Goal: Information Seeking & Learning: Learn about a topic

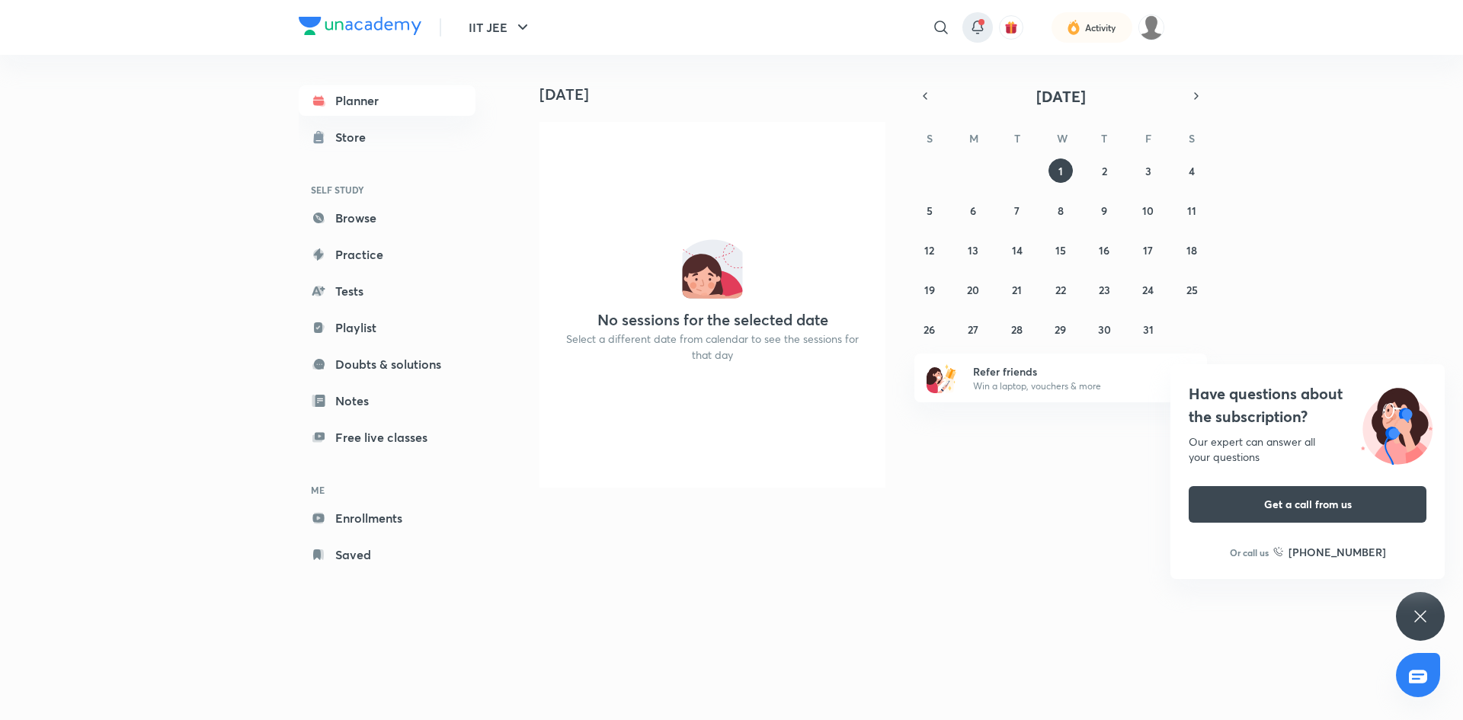
click at [977, 30] on icon at bounding box center [977, 25] width 10 height 9
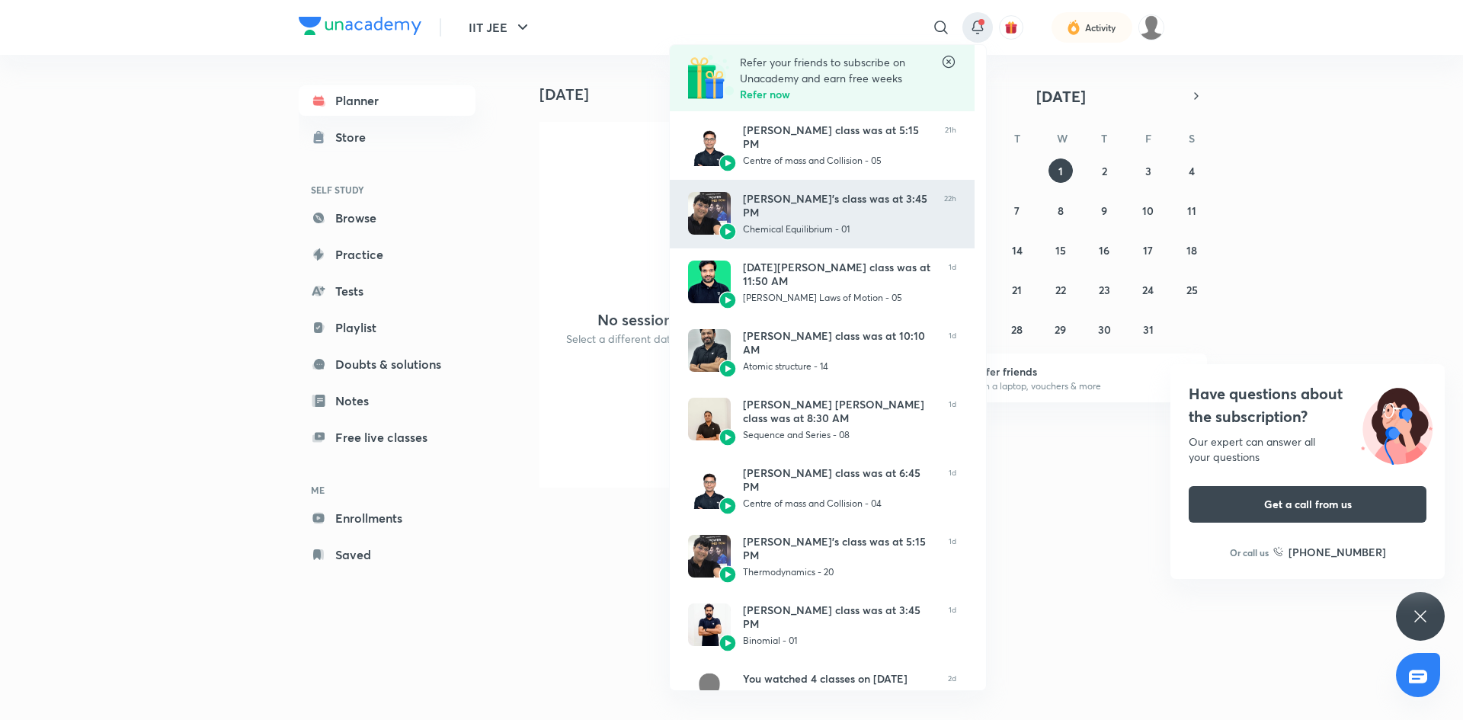
click at [858, 214] on div "Harendra Singh Parihar’s class was at 3:45 PM" at bounding box center [837, 205] width 189 height 27
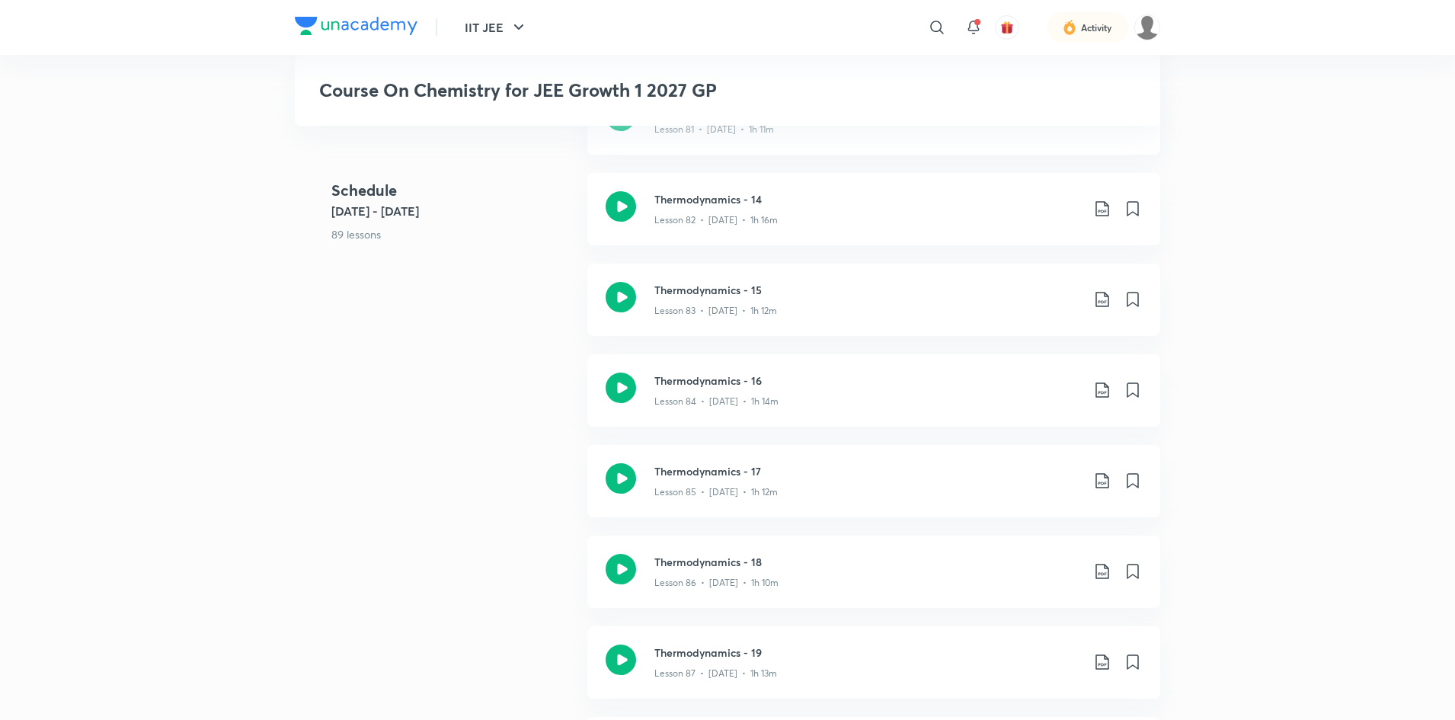
scroll to position [8039, 0]
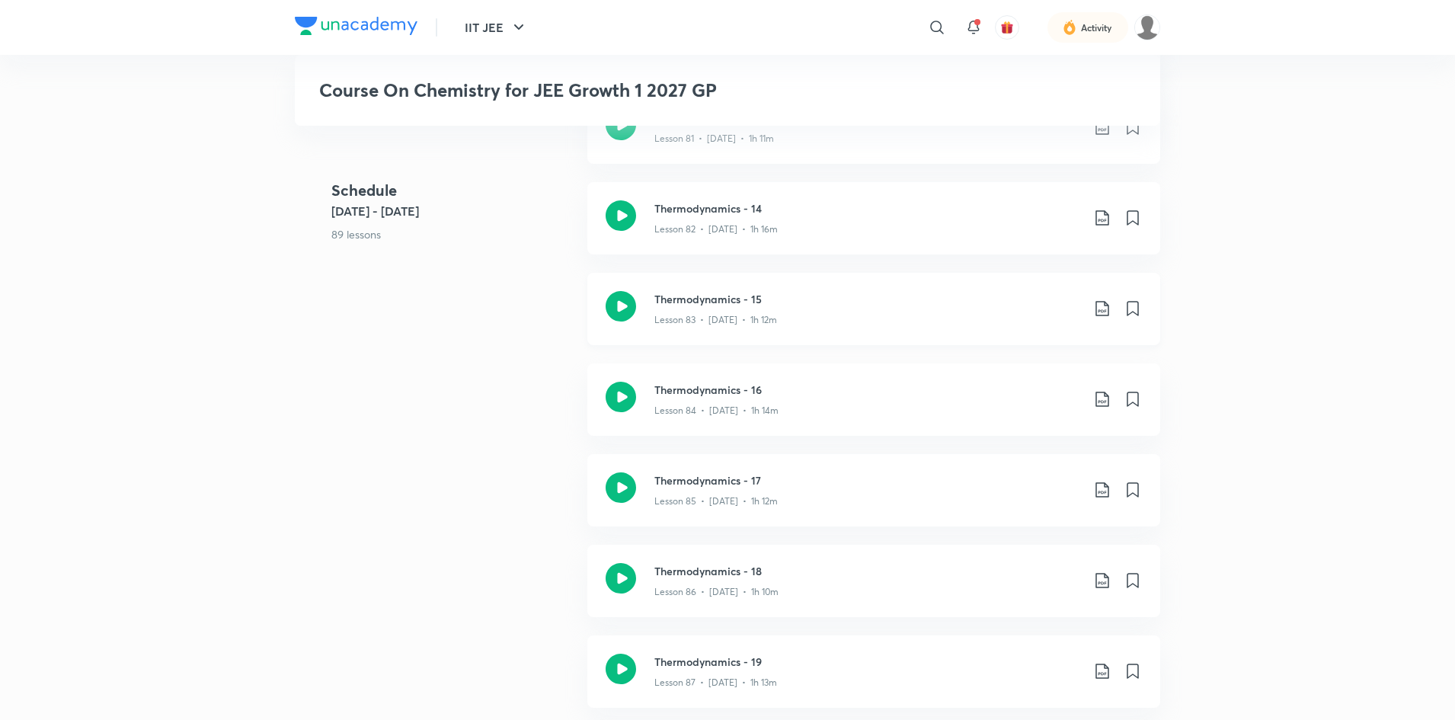
click at [859, 318] on div "Lesson 83 • Sep 22 • 1h 12m" at bounding box center [867, 317] width 427 height 20
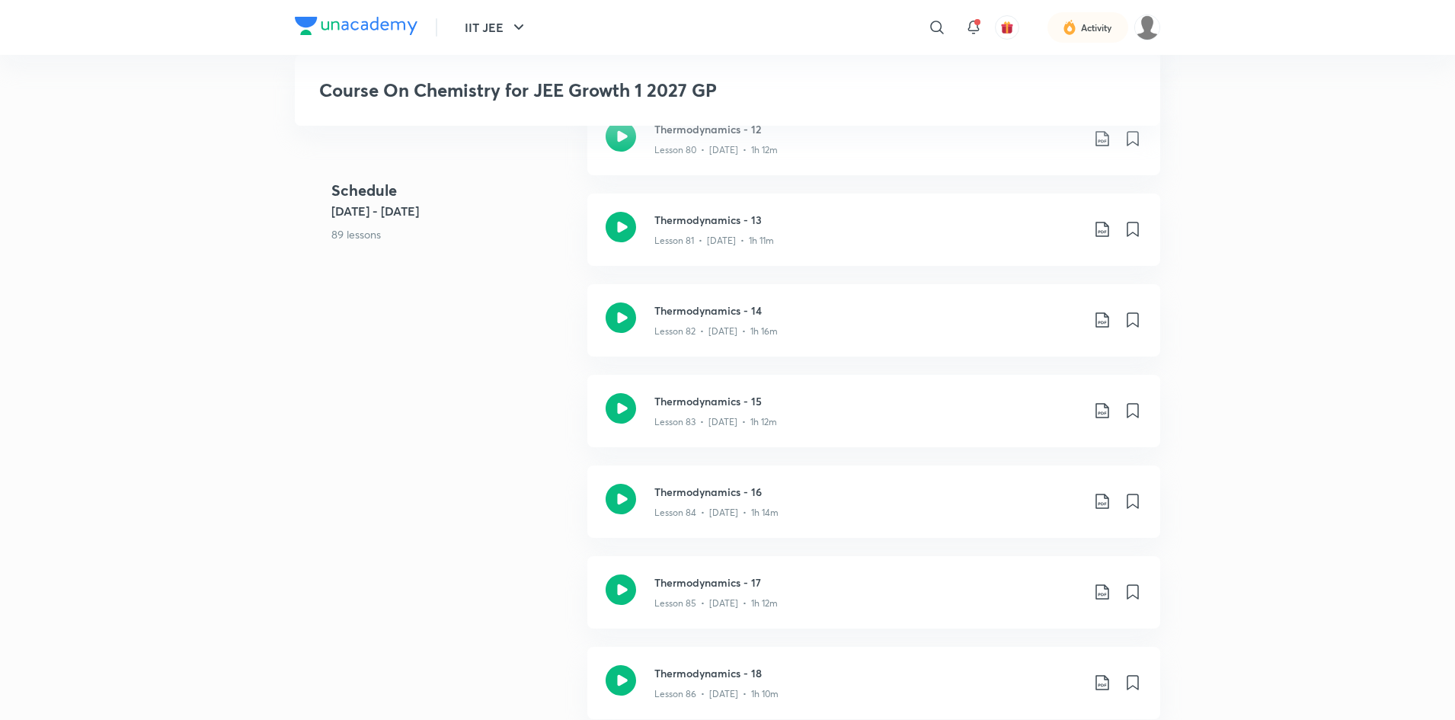
scroll to position [7886, 0]
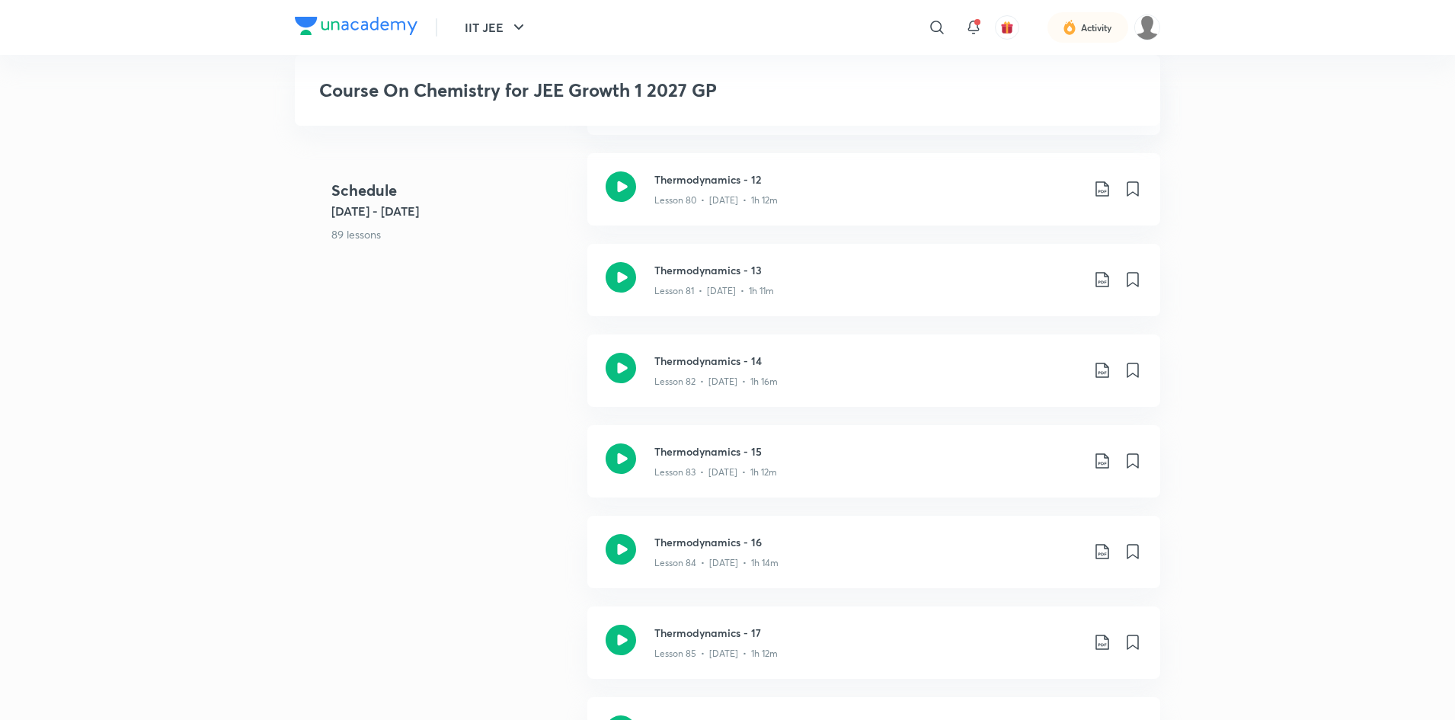
scroll to position [8039, 0]
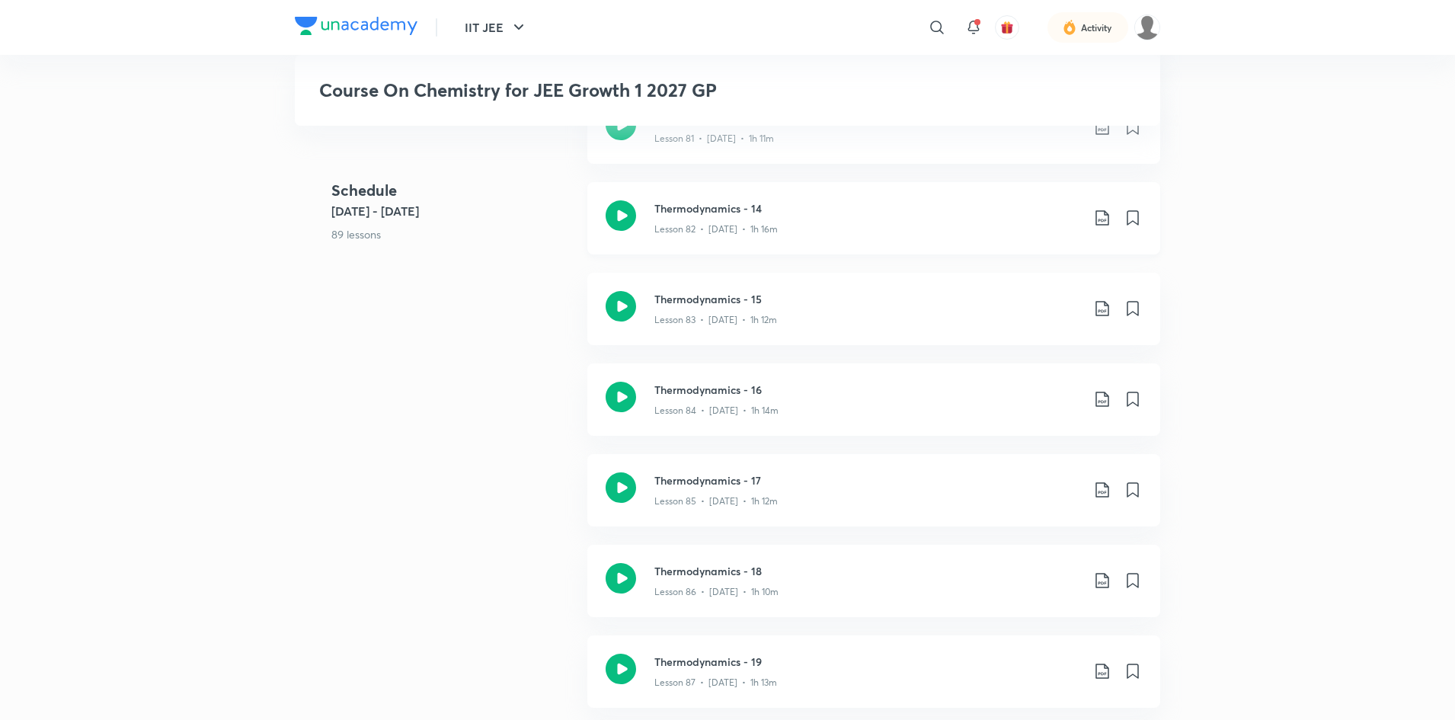
click at [663, 216] on div "Thermodynamics - 14 Lesson 82 • [DATE] • 1h 16m" at bounding box center [867, 218] width 427 height 36
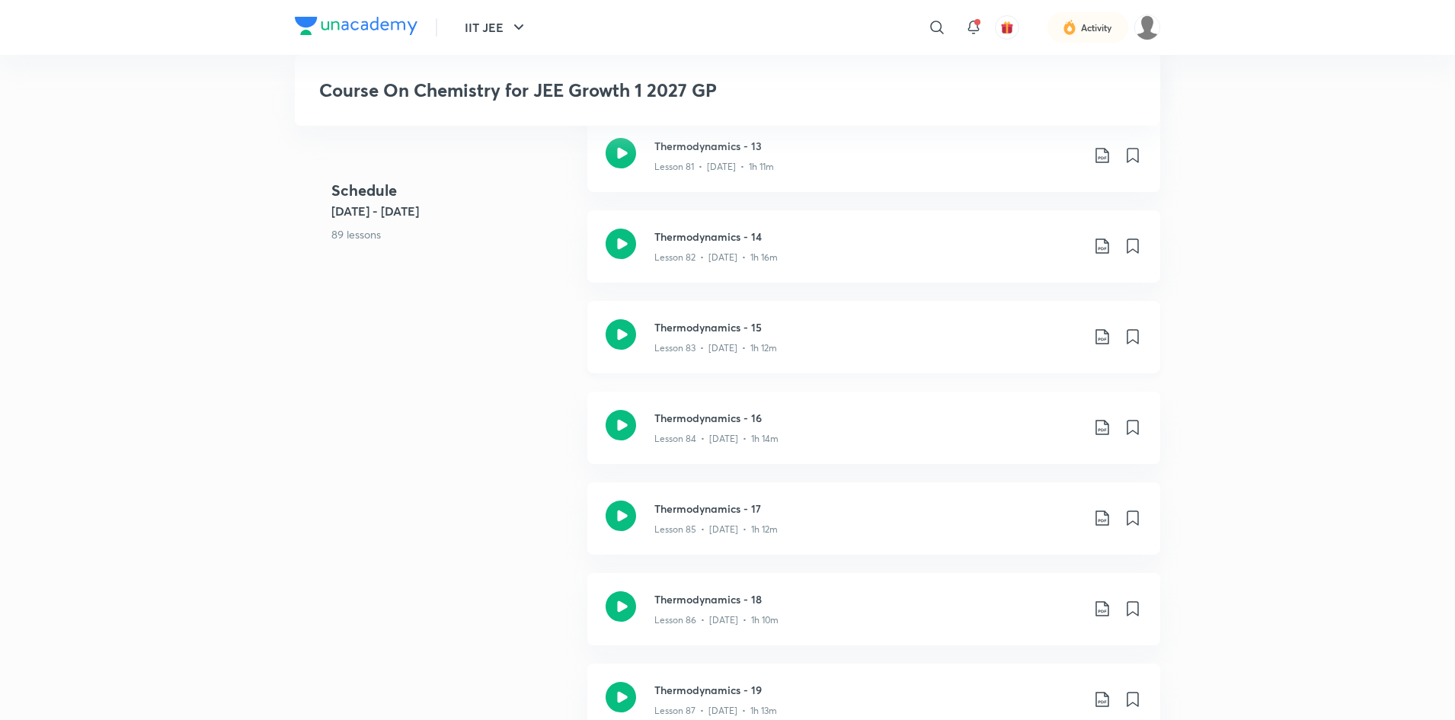
scroll to position [7962, 0]
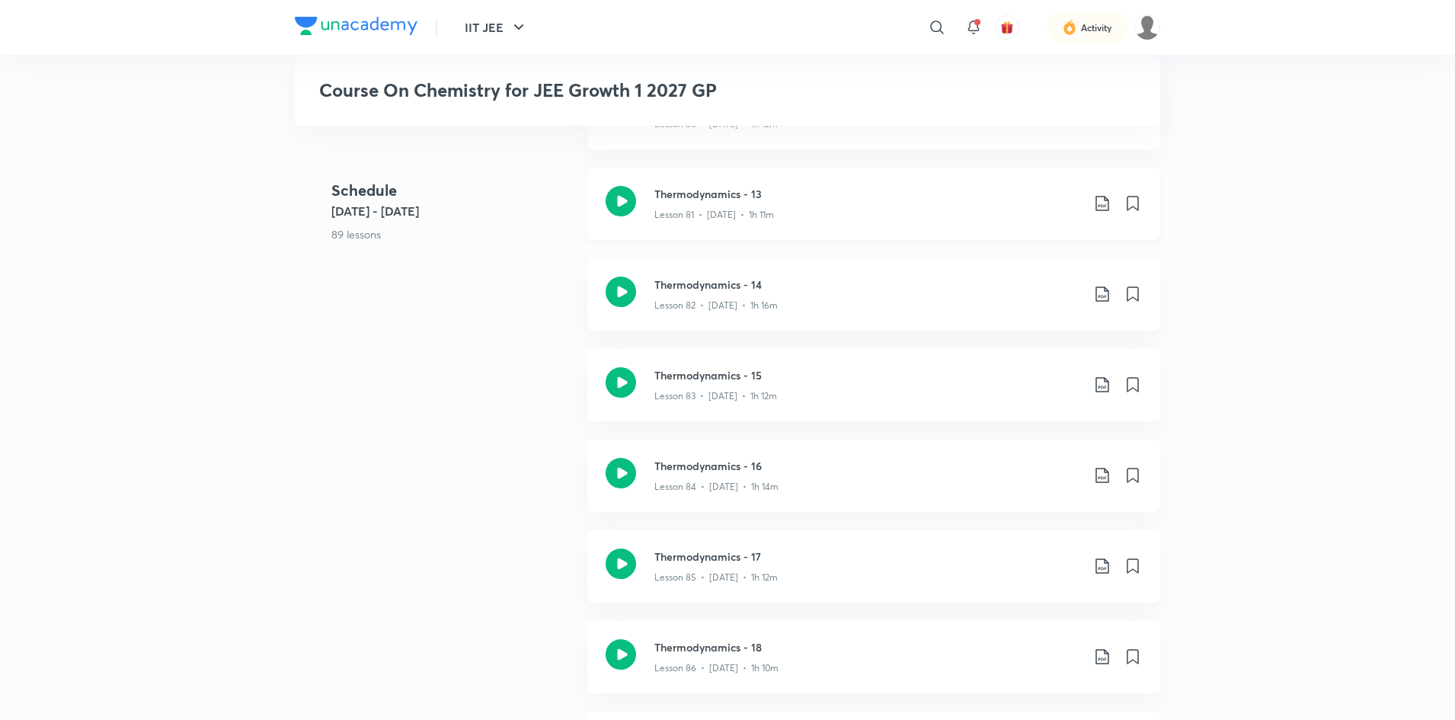
click at [706, 214] on p "Lesson 81 • Sep 18 • 1h 11m" at bounding box center [714, 215] width 120 height 14
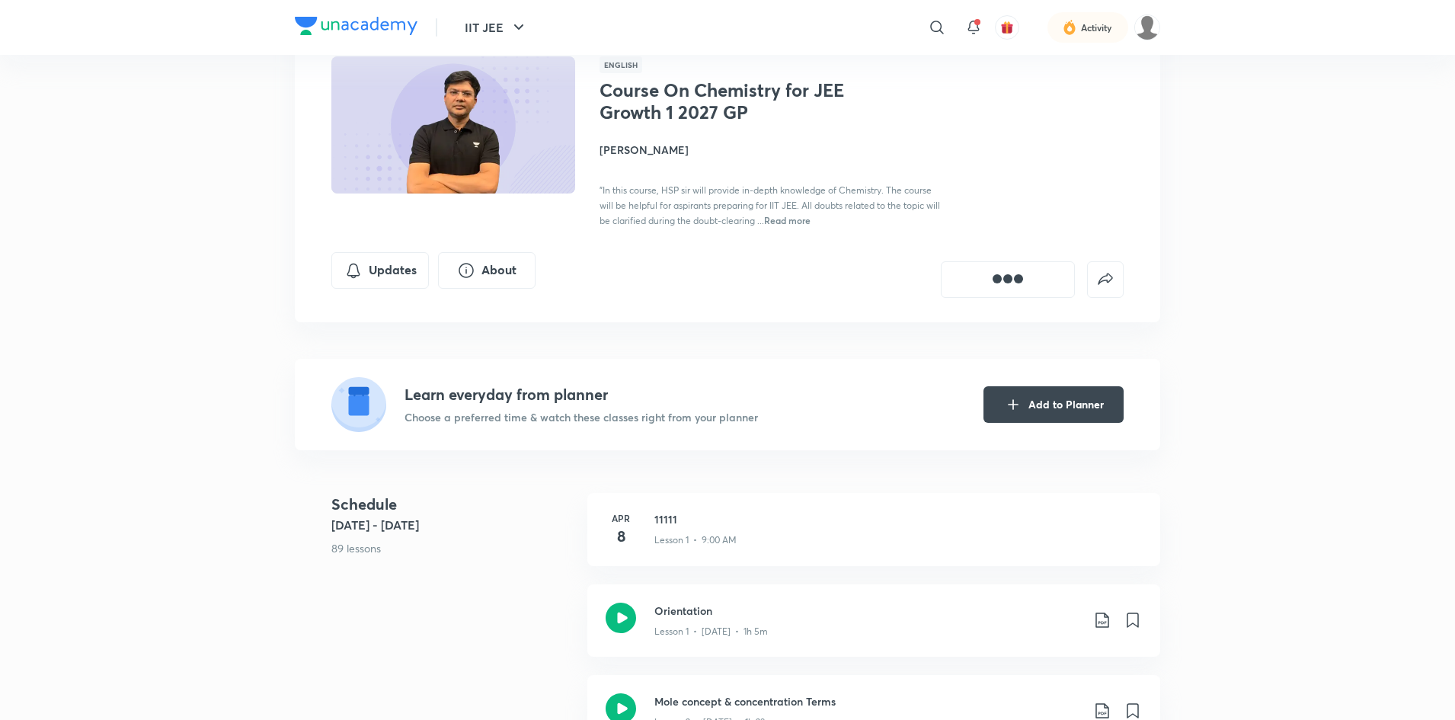
scroll to position [381, 0]
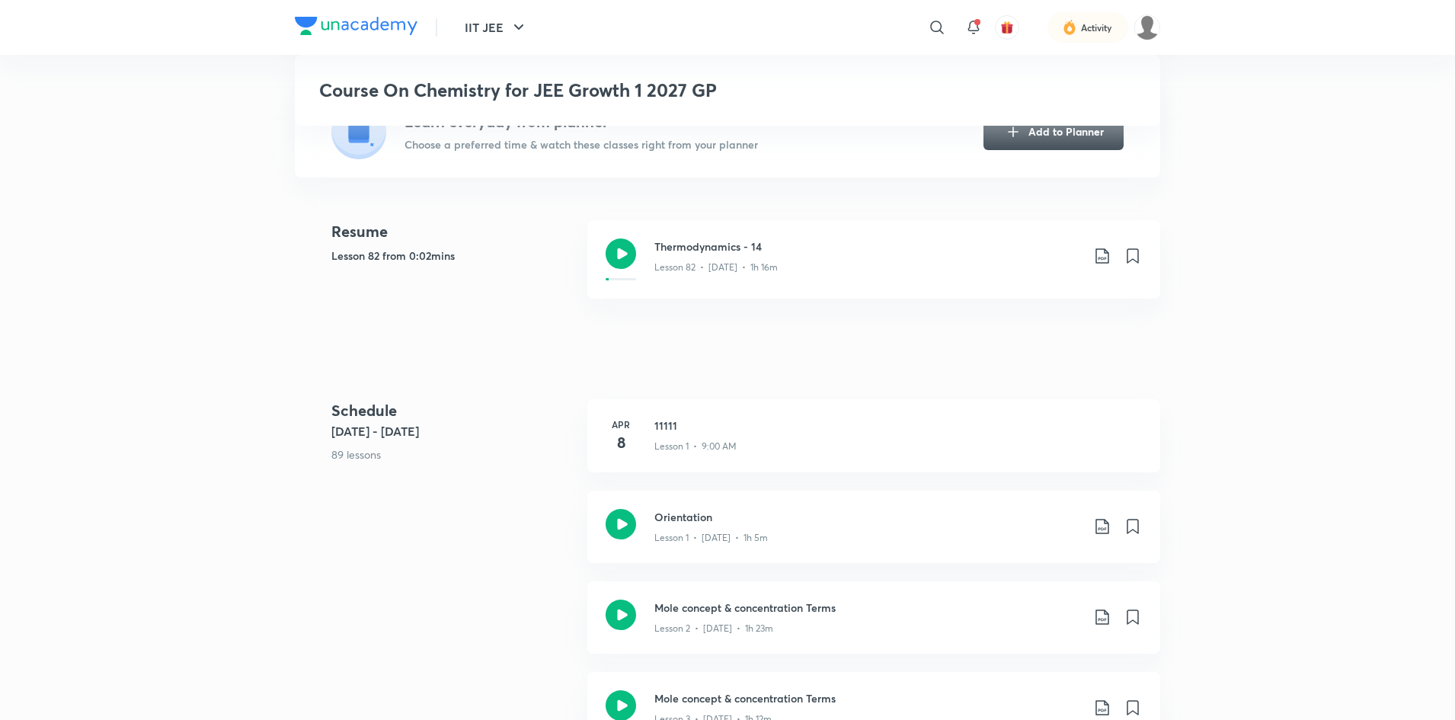
drag, startPoint x: 0, startPoint y: 0, endPoint x: 340, endPoint y: 606, distance: 695.0
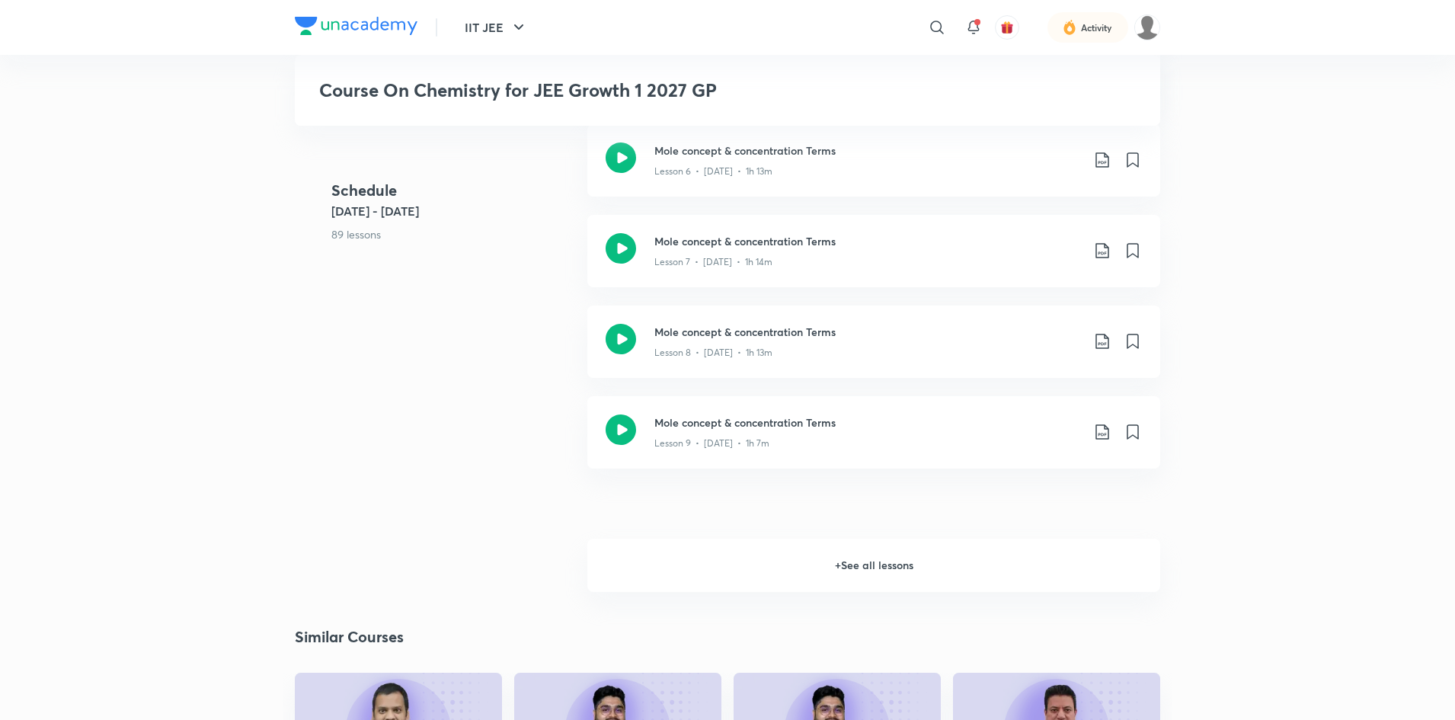
scroll to position [1174, 0]
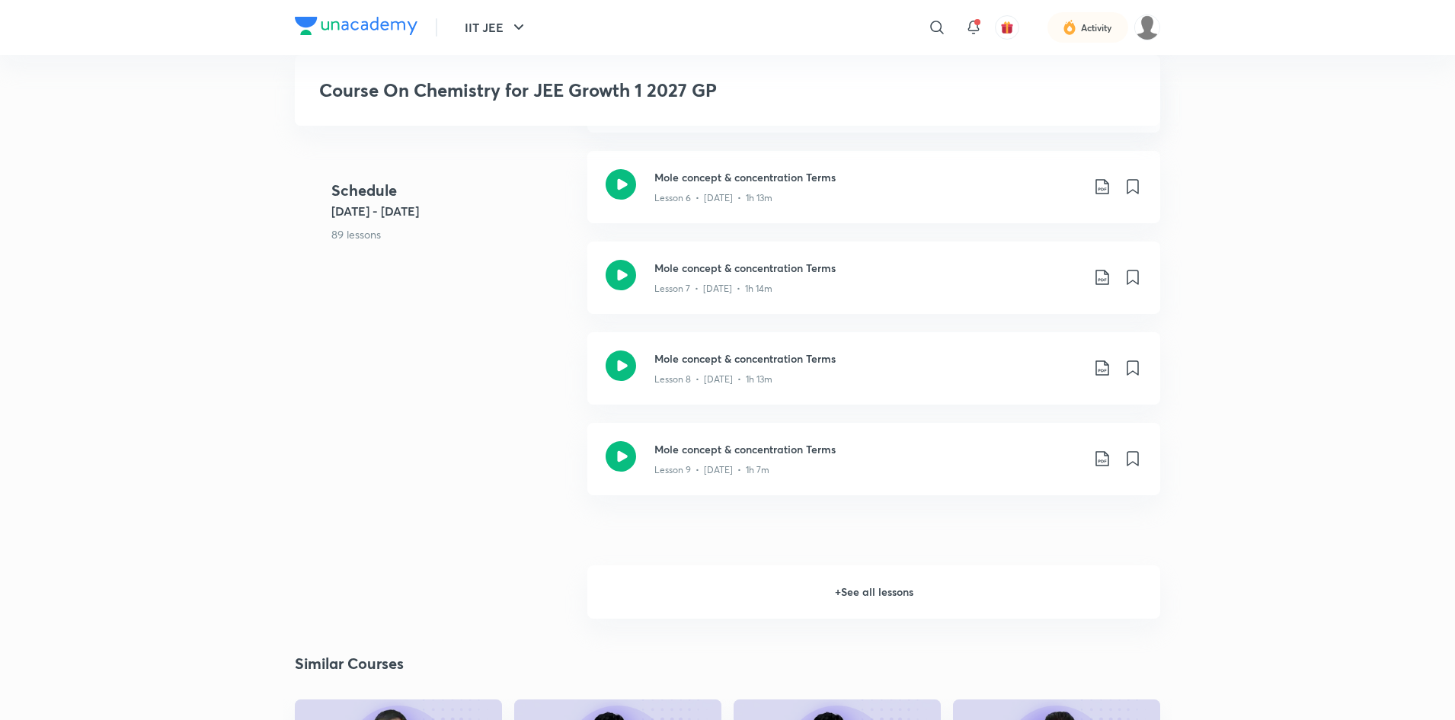
click at [656, 499] on link "Mole concept & concentration Terms Lesson 9 • Apr 23 • 1h 7m" at bounding box center [873, 468] width 573 height 91
click at [673, 598] on h6 "+ See all lessons" at bounding box center [873, 591] width 573 height 53
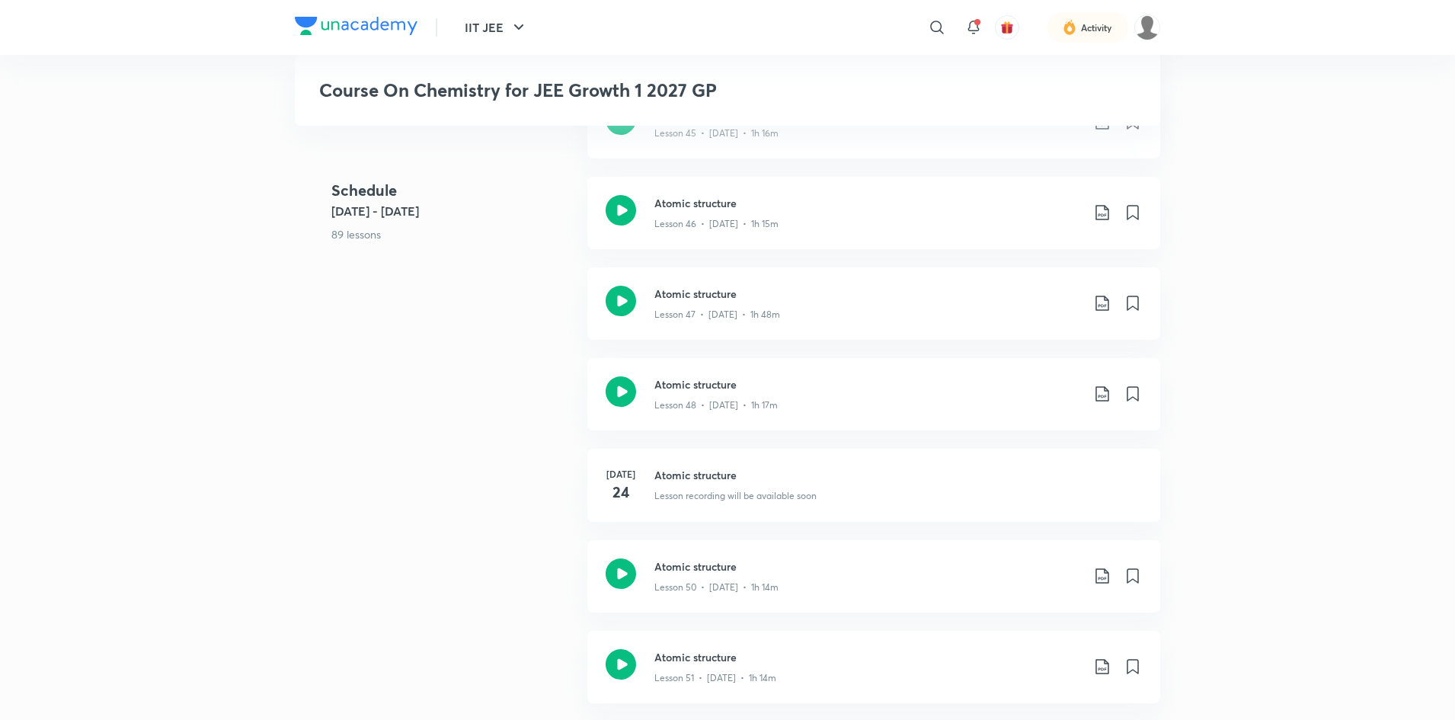
drag, startPoint x: 379, startPoint y: 331, endPoint x: 422, endPoint y: 441, distance: 117.7
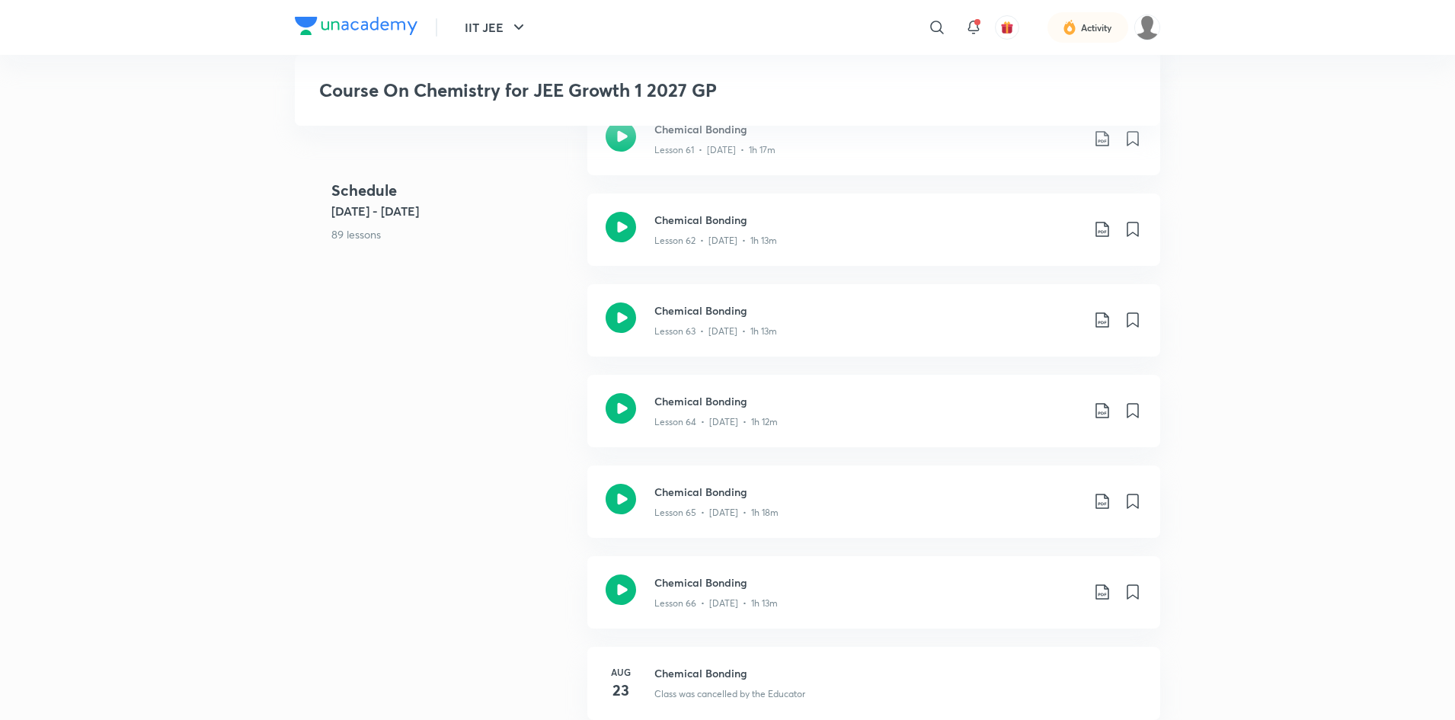
scroll to position [6498, 0]
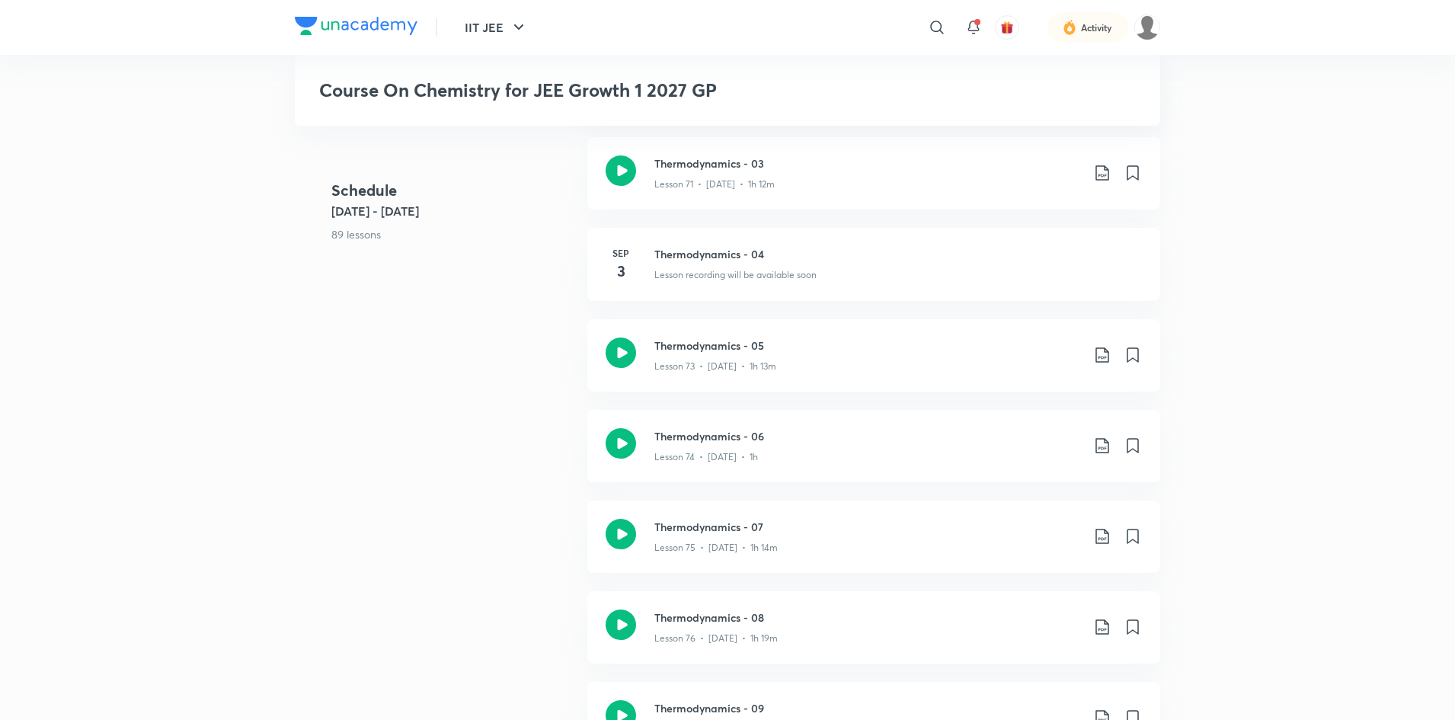
drag, startPoint x: 455, startPoint y: 334, endPoint x: 443, endPoint y: 399, distance: 66.6
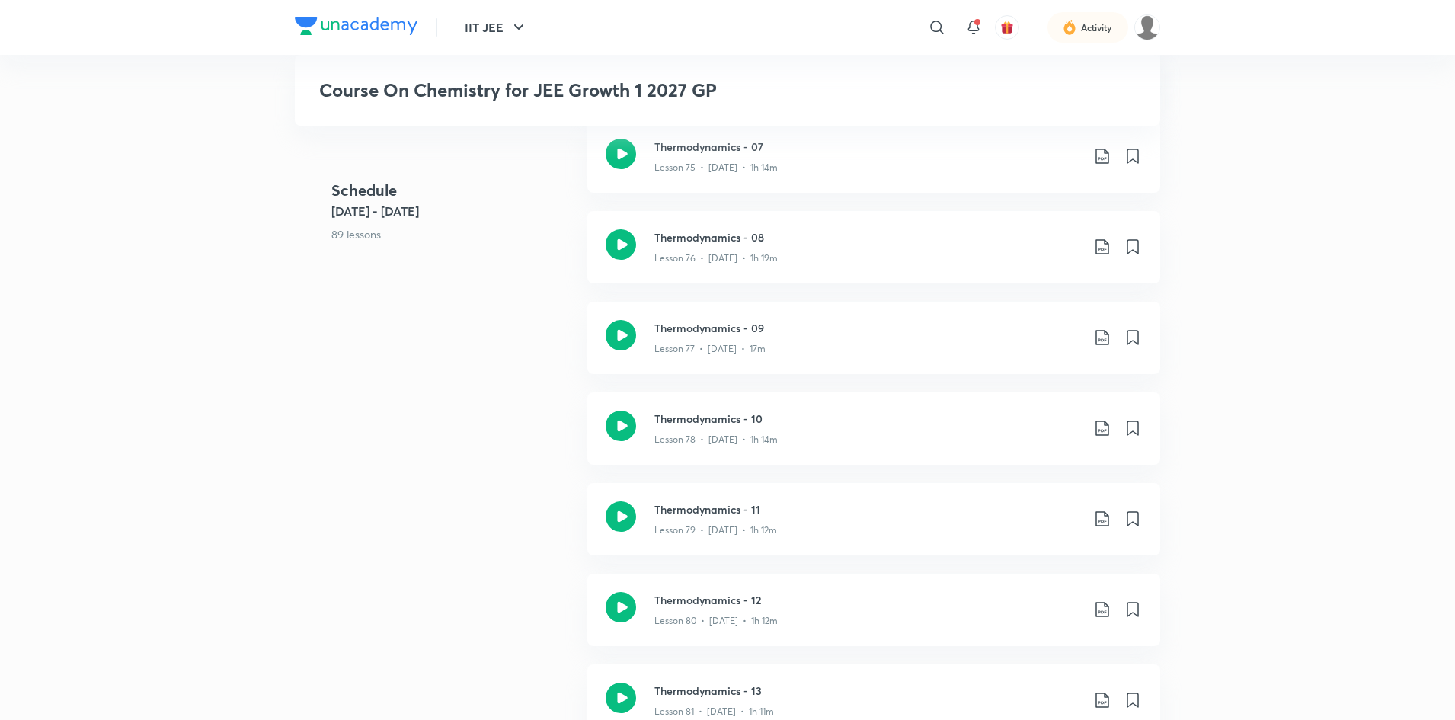
scroll to position [7664, 0]
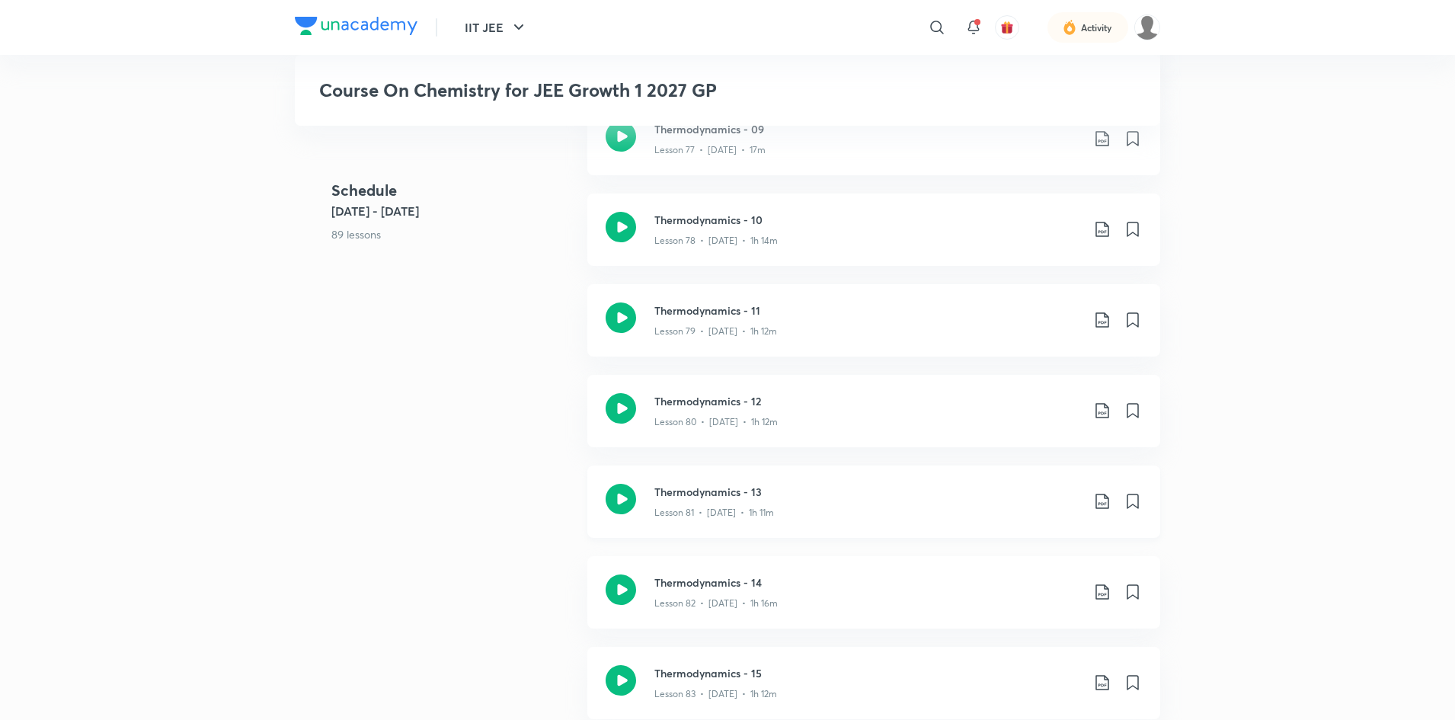
click at [673, 488] on h3 "Thermodynamics - 13" at bounding box center [867, 492] width 427 height 16
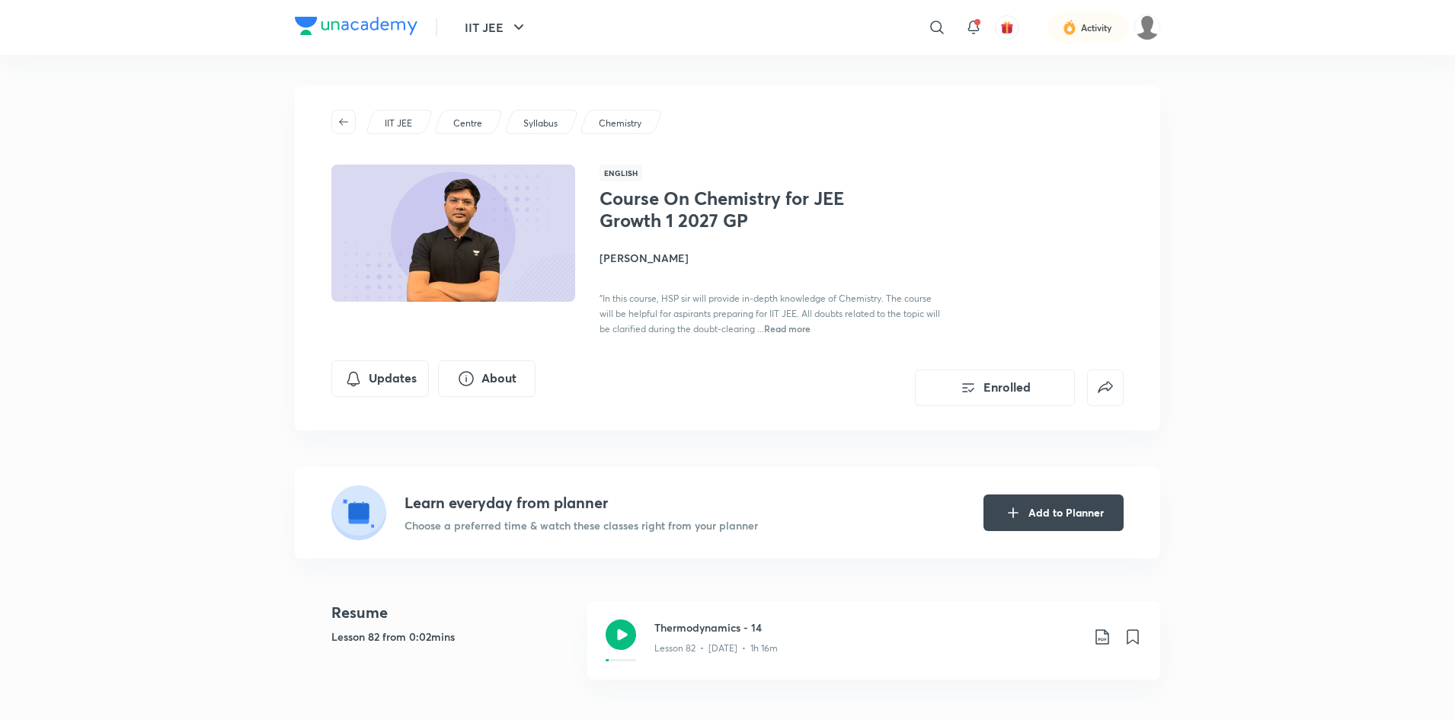
scroll to position [152, 0]
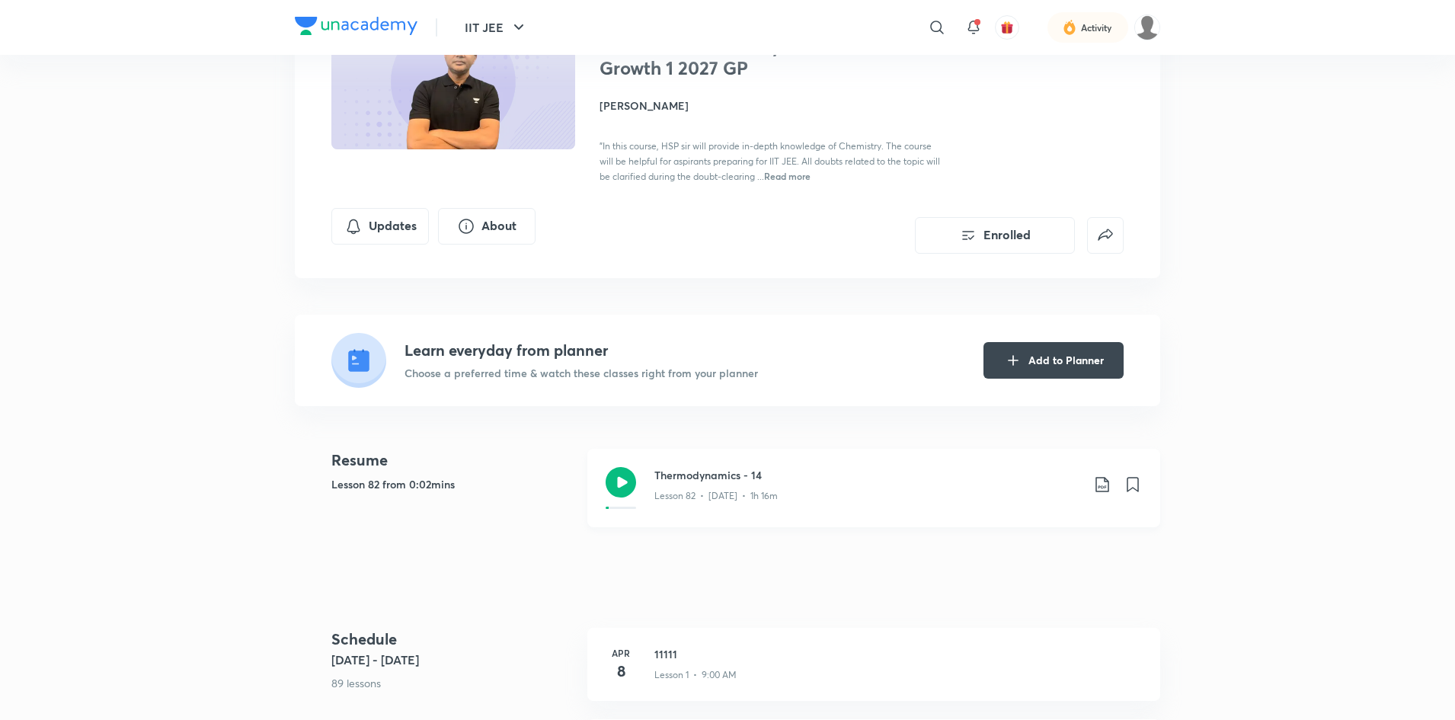
click at [647, 503] on div "Thermodynamics - 14 Lesson 82 • [DATE] • 1h 16m" at bounding box center [873, 488] width 573 height 78
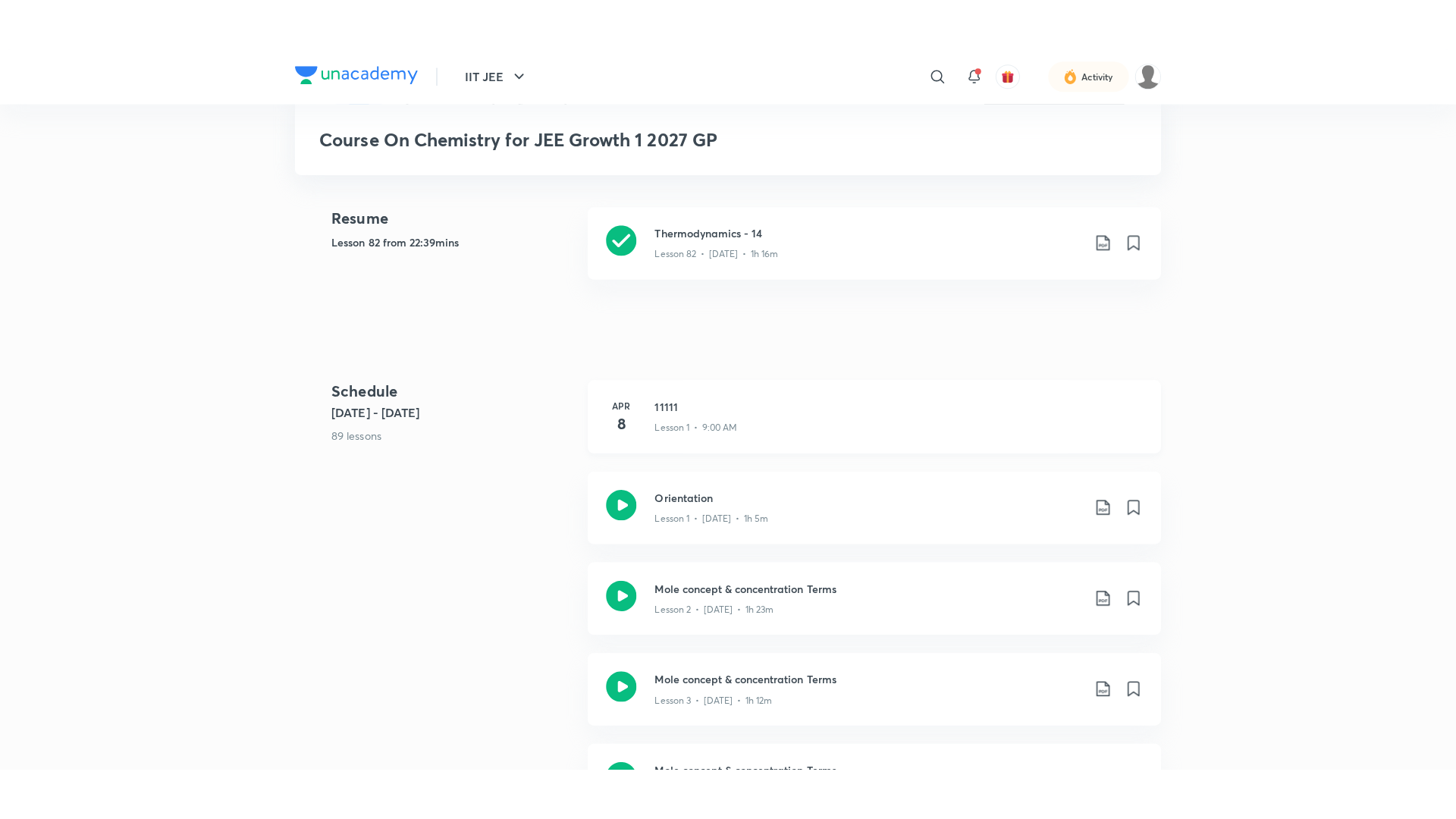
scroll to position [304, 0]
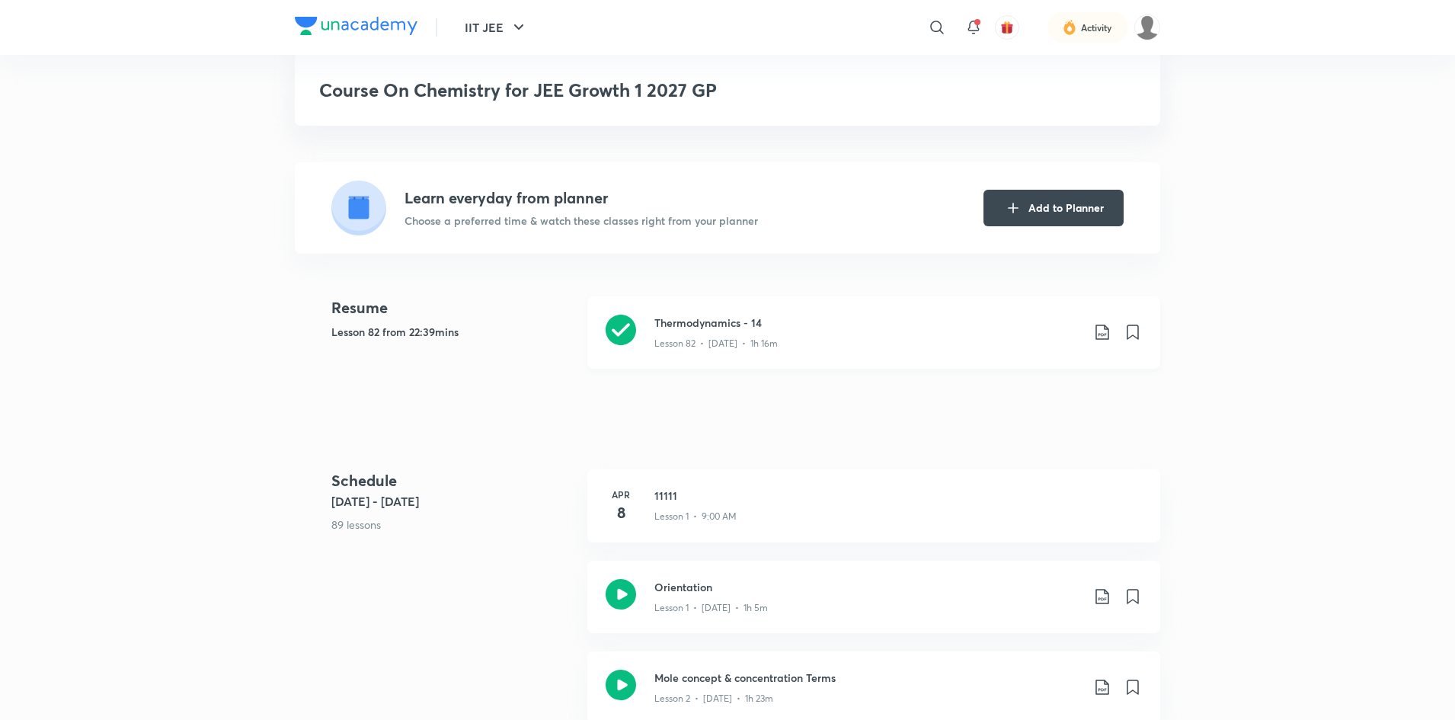
click at [690, 337] on p "Lesson 82 • [DATE] • 1h 16m" at bounding box center [715, 344] width 123 height 14
